Goal: Information Seeking & Learning: Find specific fact

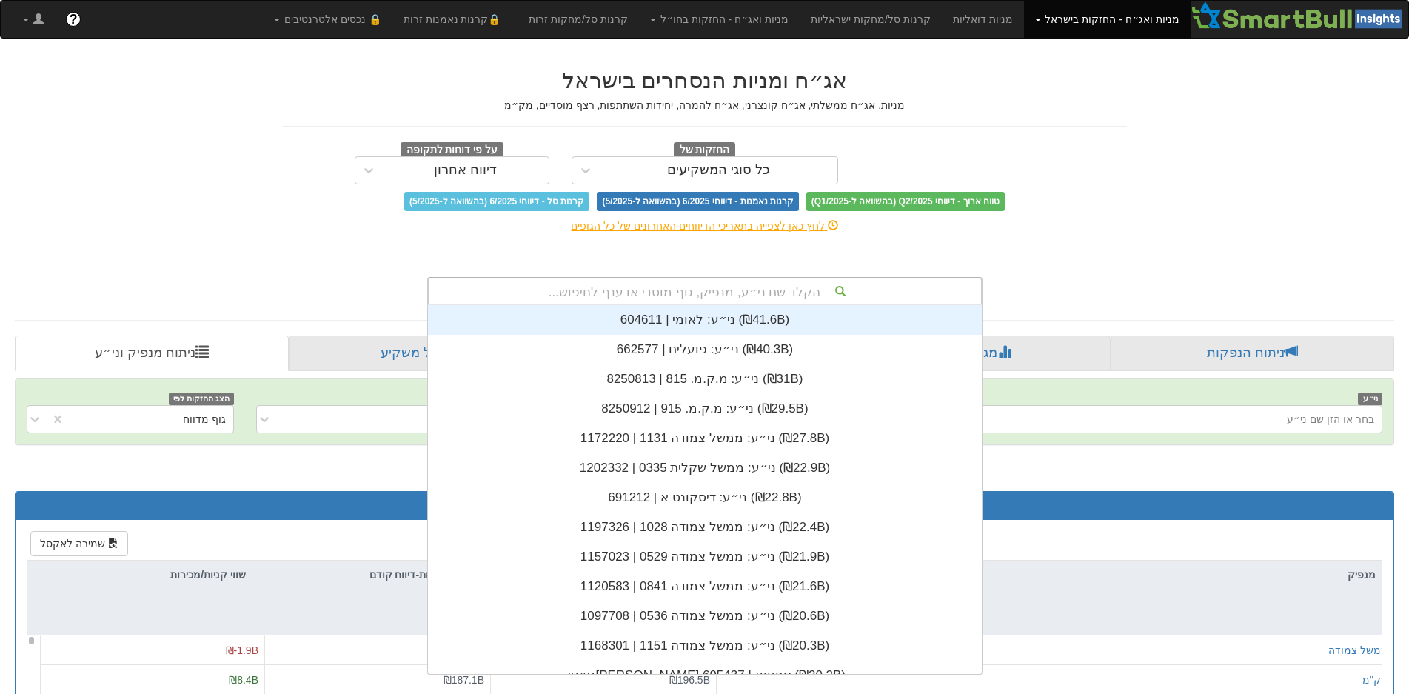
click at [647, 293] on div "הקלד שם ני״ע, מנפיק, גוף מוסדי או ענף לחיפוש..." at bounding box center [705, 290] width 552 height 25
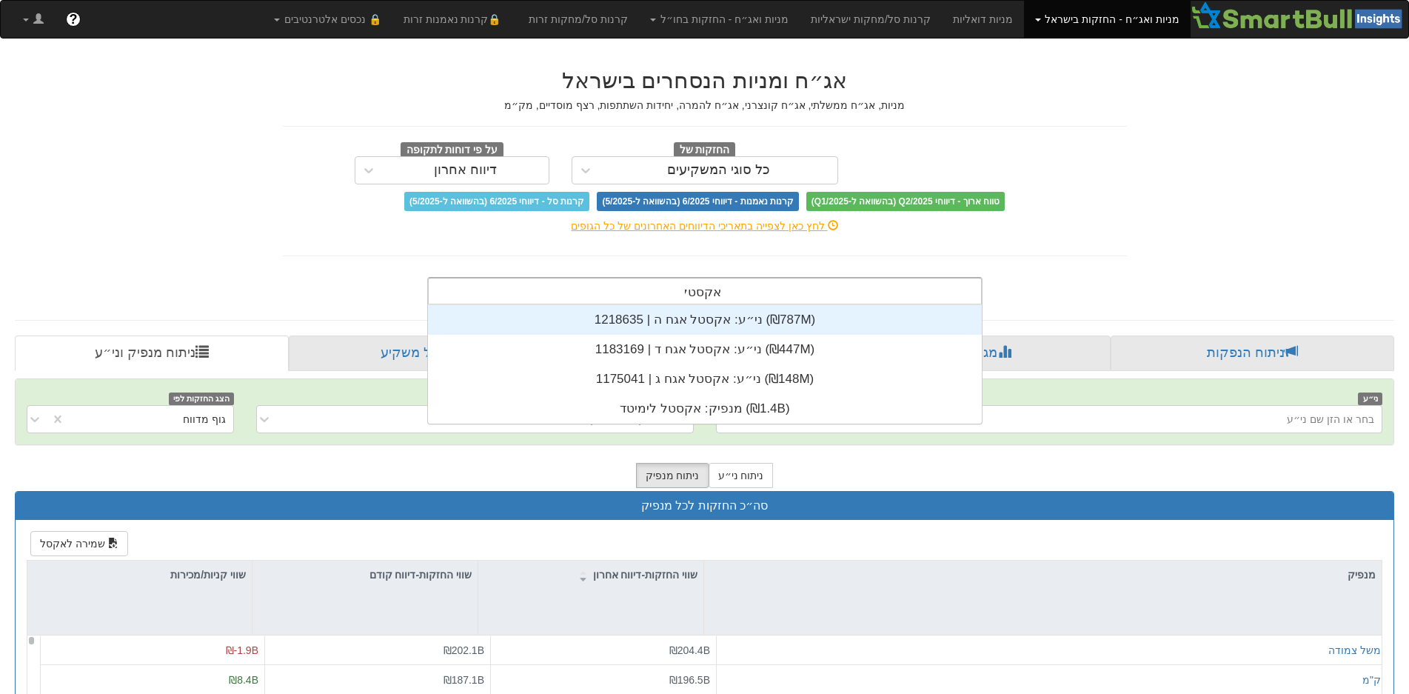
scroll to position [118, 0]
type input "אקסטל"
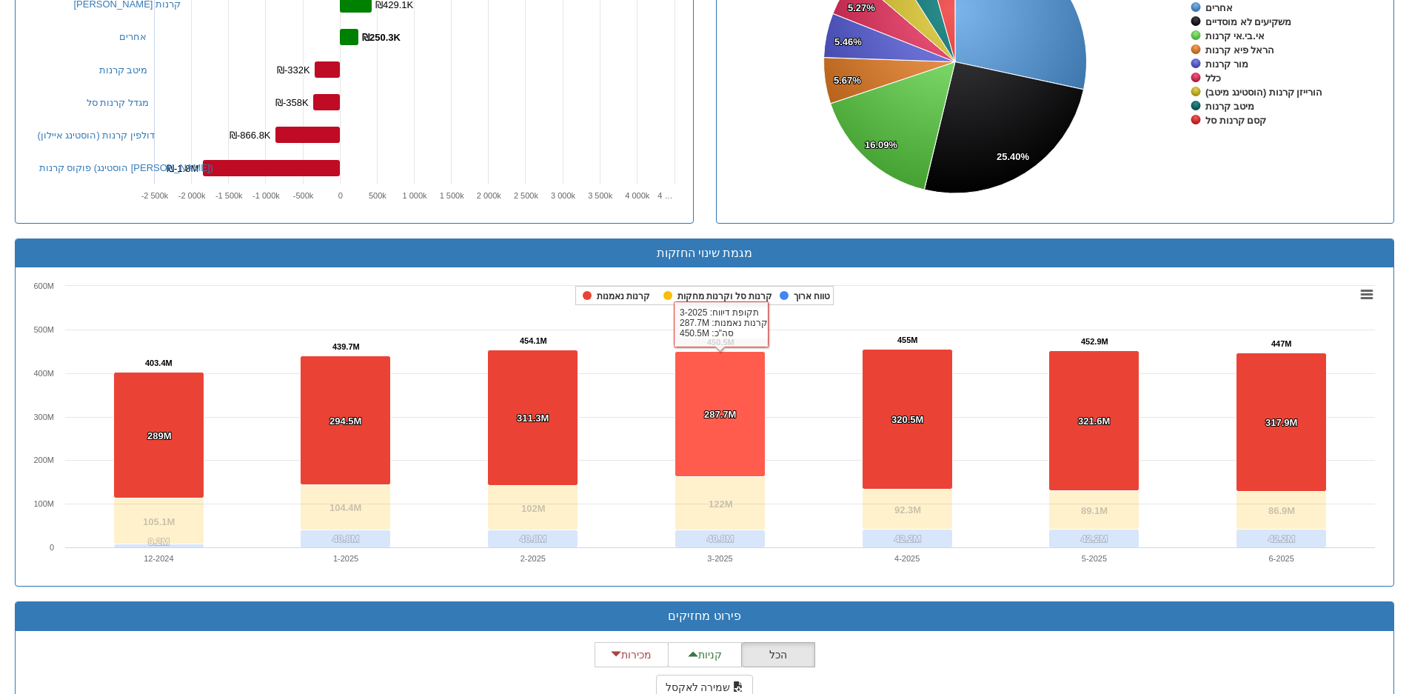
scroll to position [1111, 0]
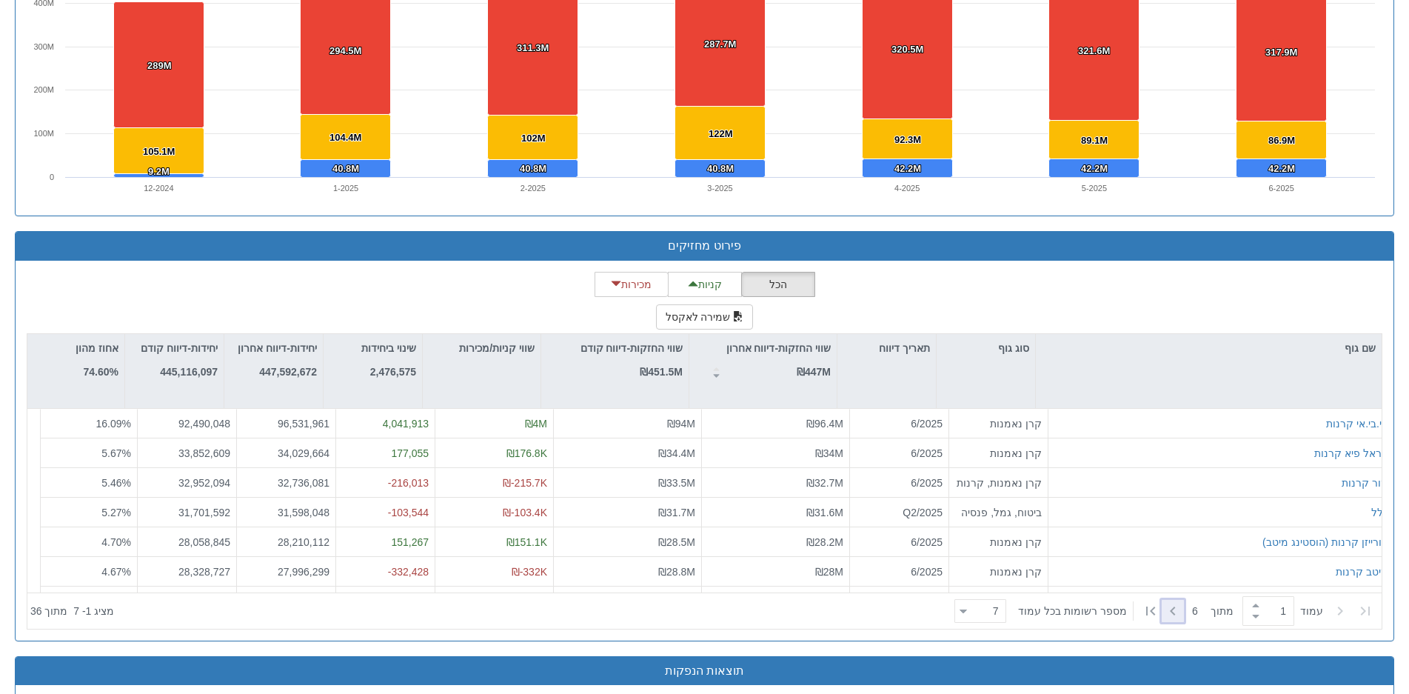
click at [1174, 606] on icon at bounding box center [1173, 611] width 18 height 18
click at [1229, 290] on div "הכל קניות מכירות שמירה לאקסל שם גוף סוג גוף תאריך דיווח שווי החזקות-דיווח אחרון…" at bounding box center [705, 451] width 1356 height 358
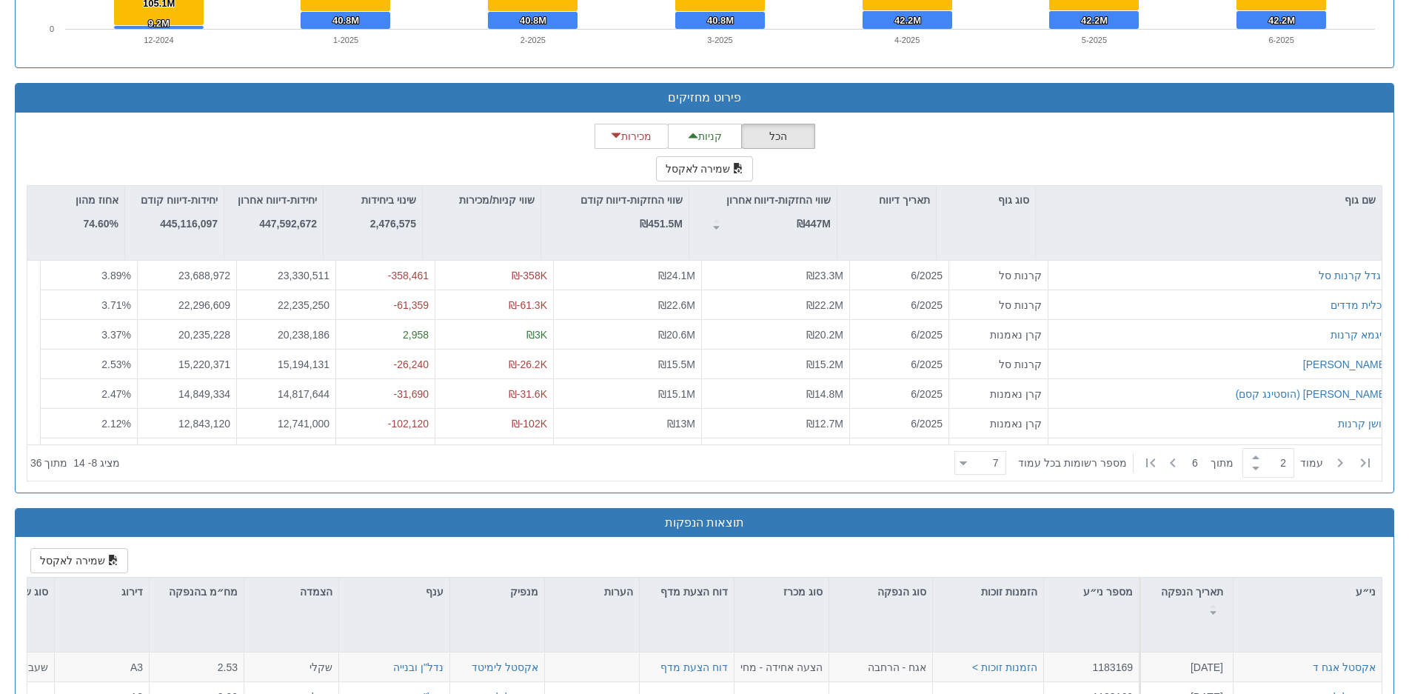
scroll to position [1333, 0]
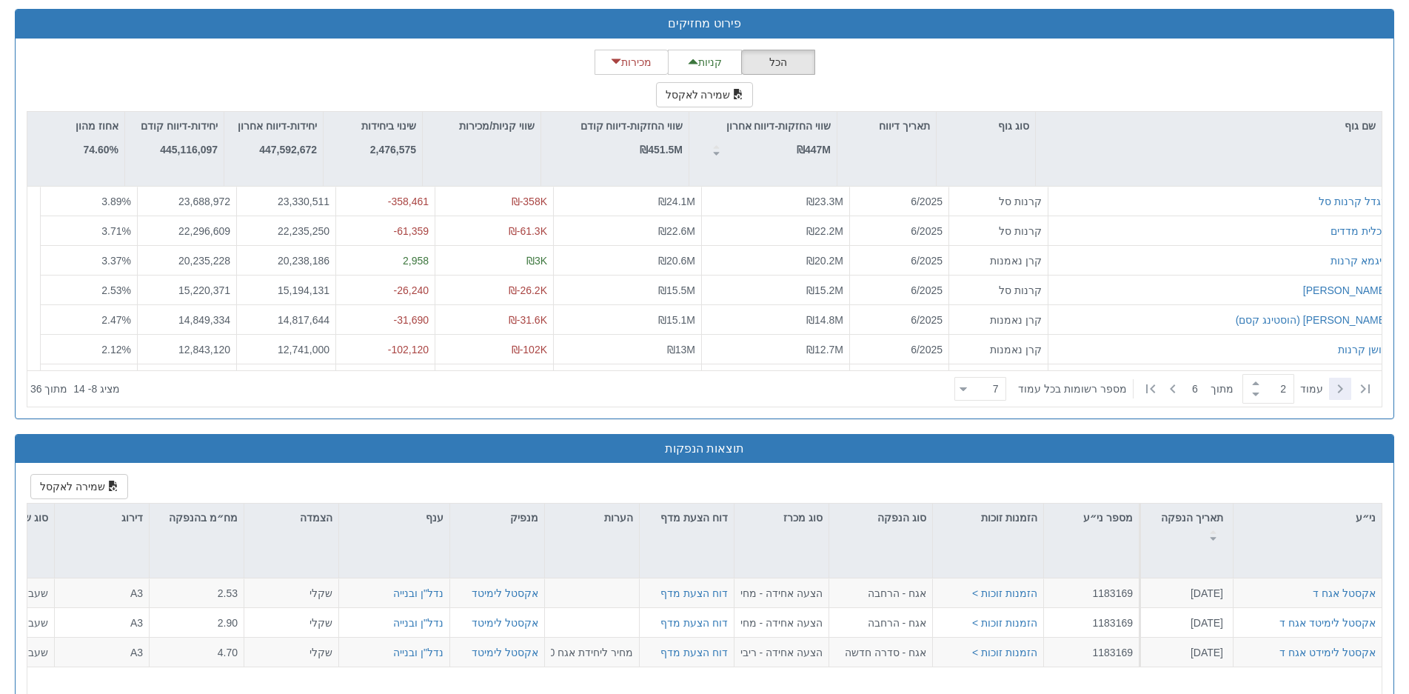
click at [1342, 386] on icon at bounding box center [1340, 388] width 5 height 9
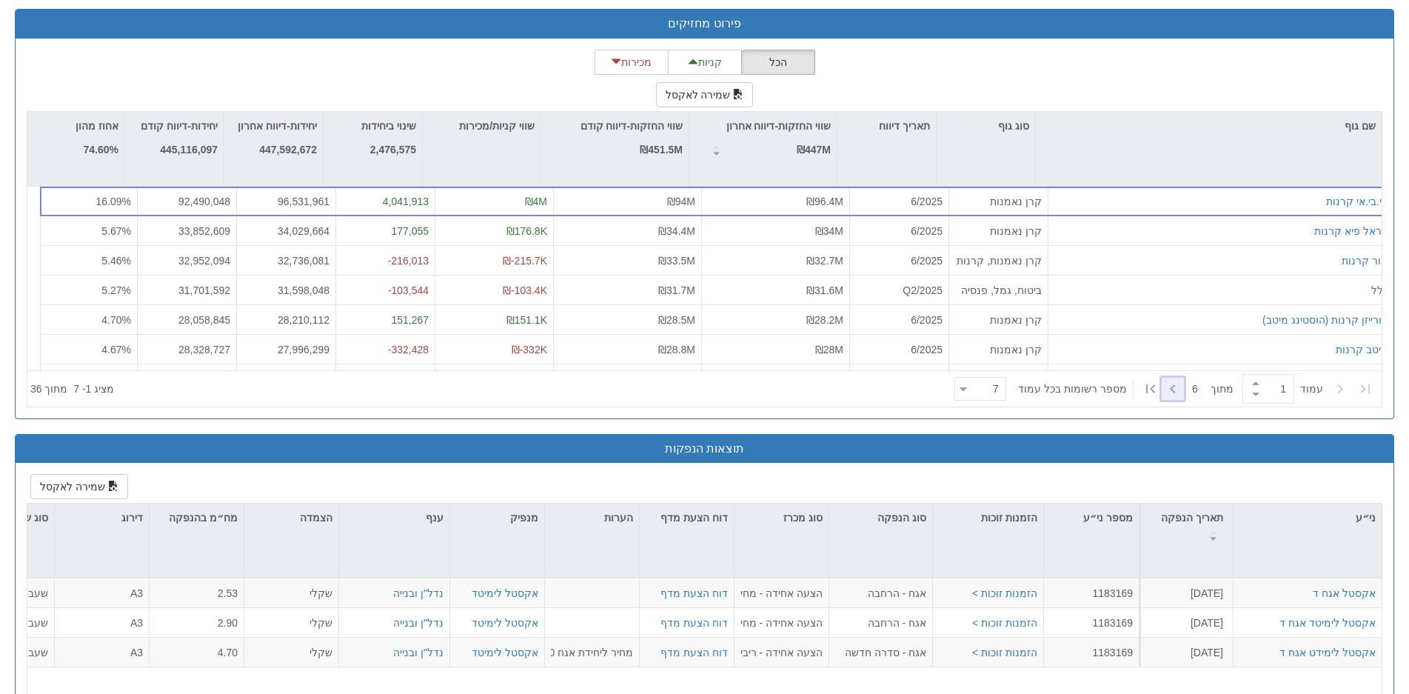
click at [1174, 385] on icon at bounding box center [1173, 389] width 18 height 18
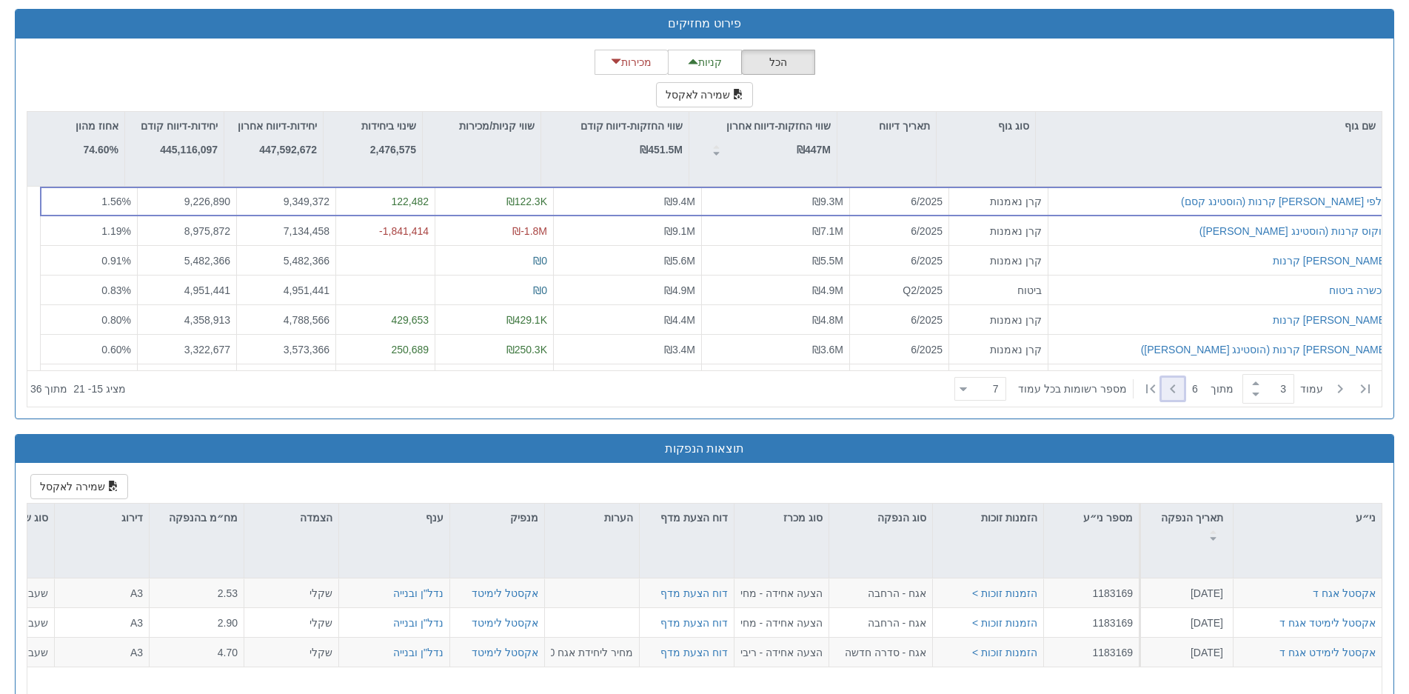
click at [1174, 385] on icon at bounding box center [1173, 389] width 18 height 18
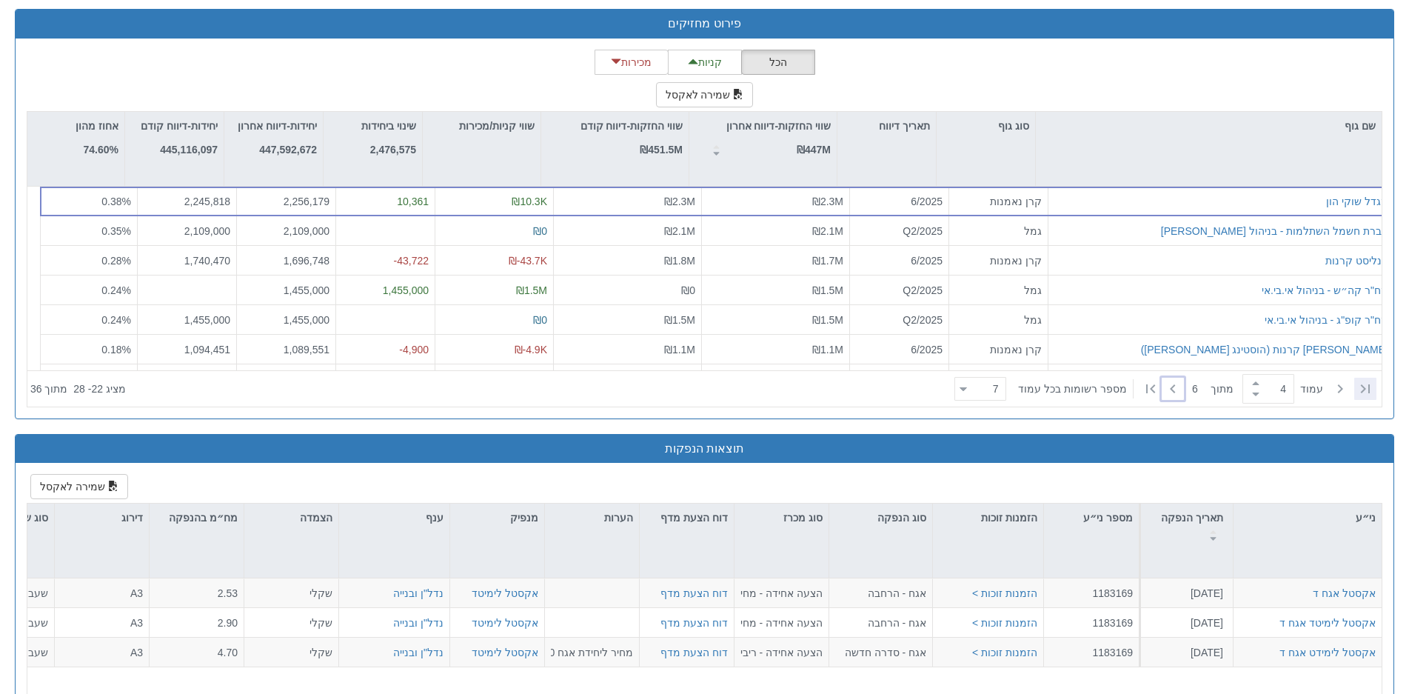
click at [1373, 381] on icon at bounding box center [1366, 389] width 18 height 18
type input "1"
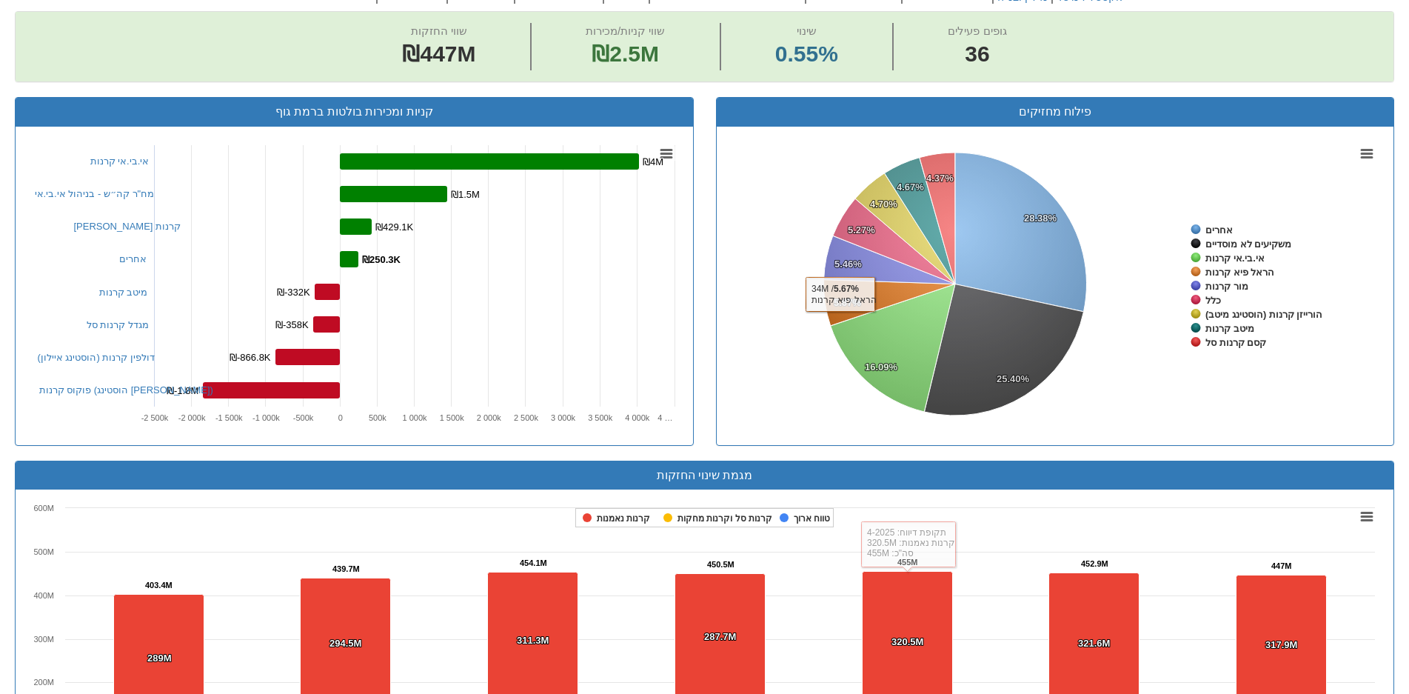
scroll to position [222, 0]
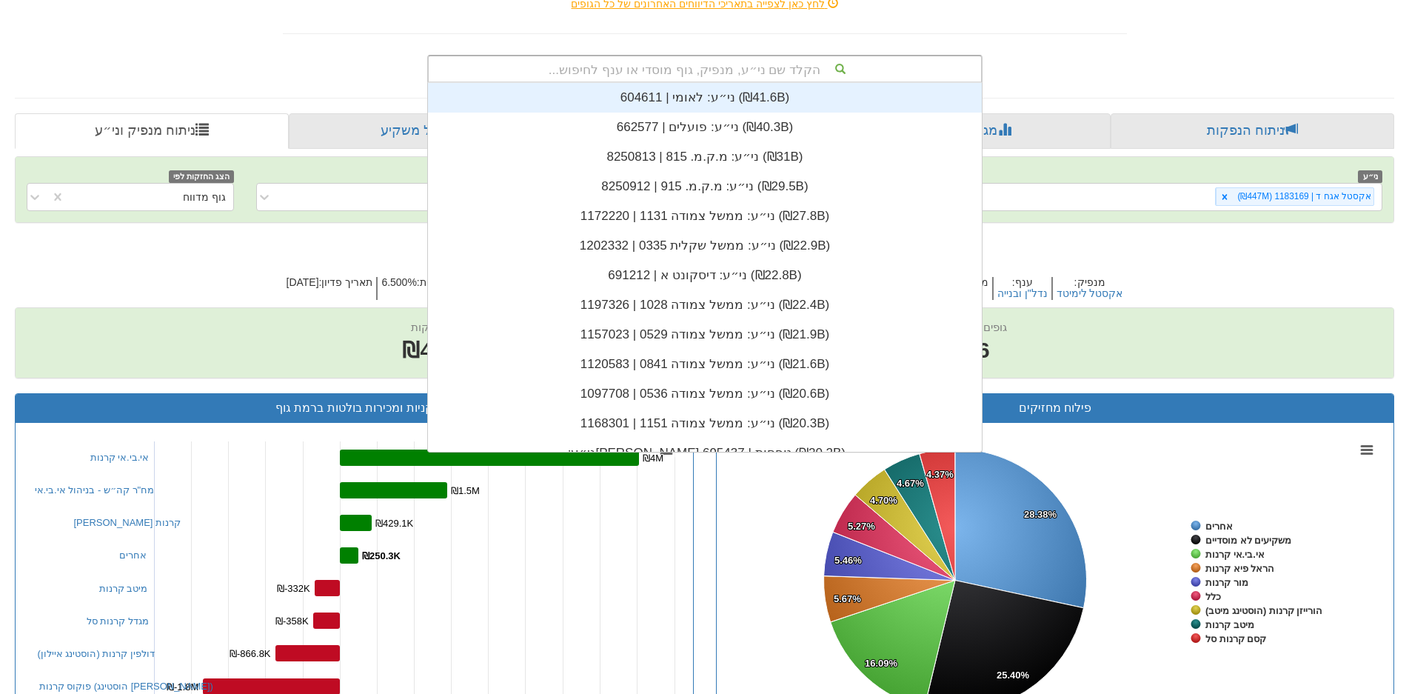
click at [748, 67] on div "הקלד שם ני״ע, מנפיק, גוף מוסדי או ענף לחיפוש..." at bounding box center [705, 68] width 552 height 25
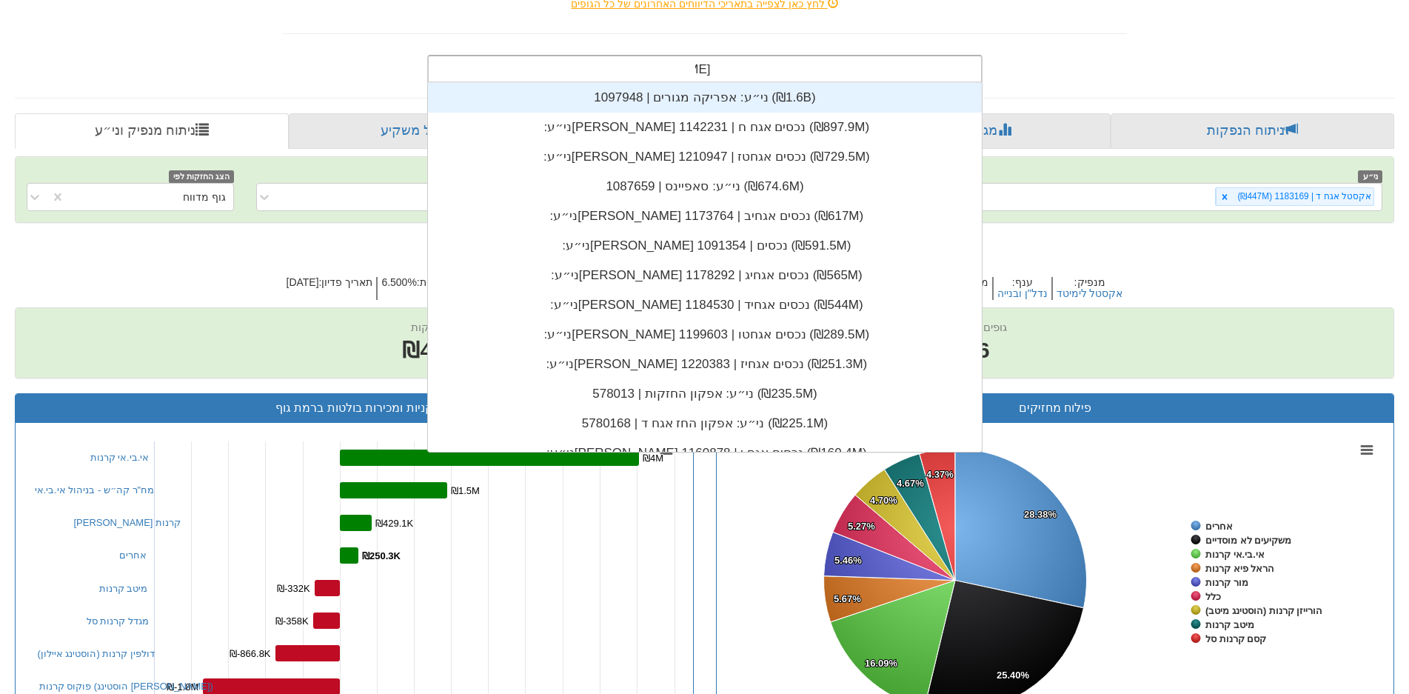
type input "[PERSON_NAME]"
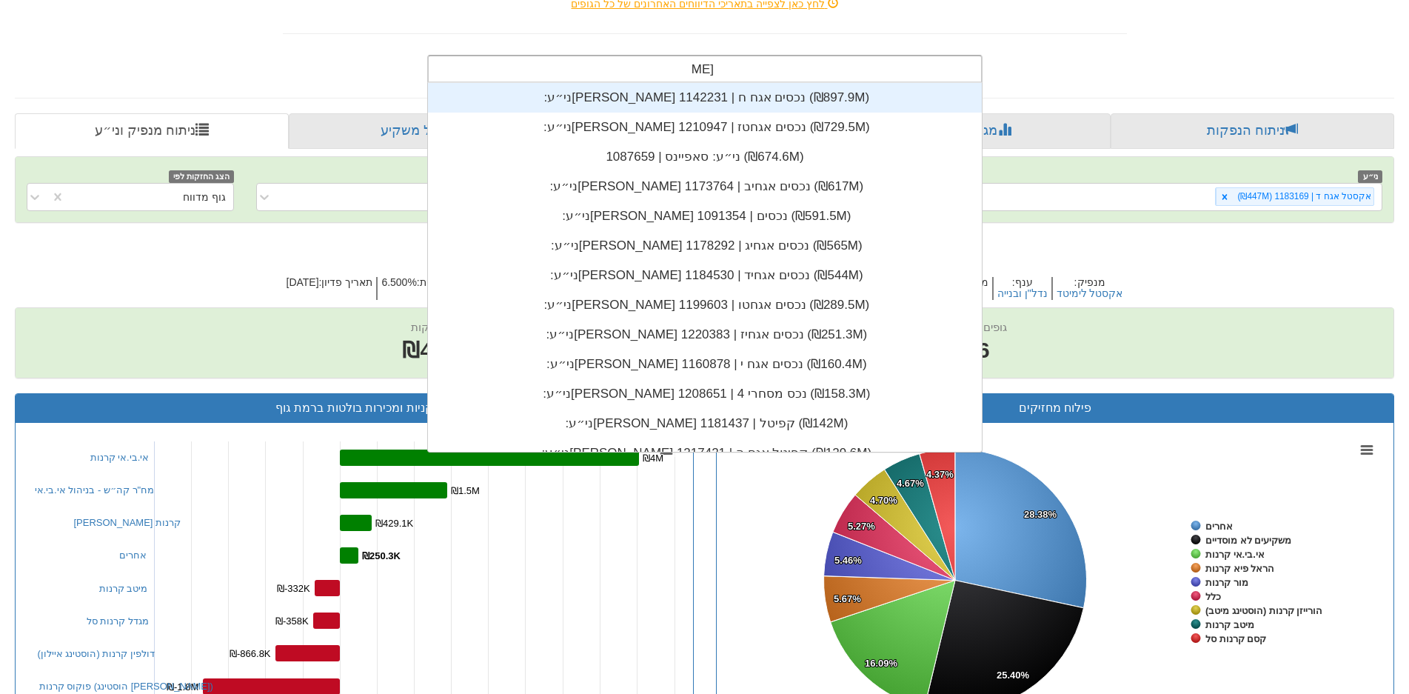
click at [735, 99] on div "ני״ע: ‏[PERSON_NAME] נכסים אגח ח | 1142231 ‎(₪897.9M)‎" at bounding box center [705, 98] width 554 height 30
